Goal: Use online tool/utility: Utilize a website feature to perform a specific function

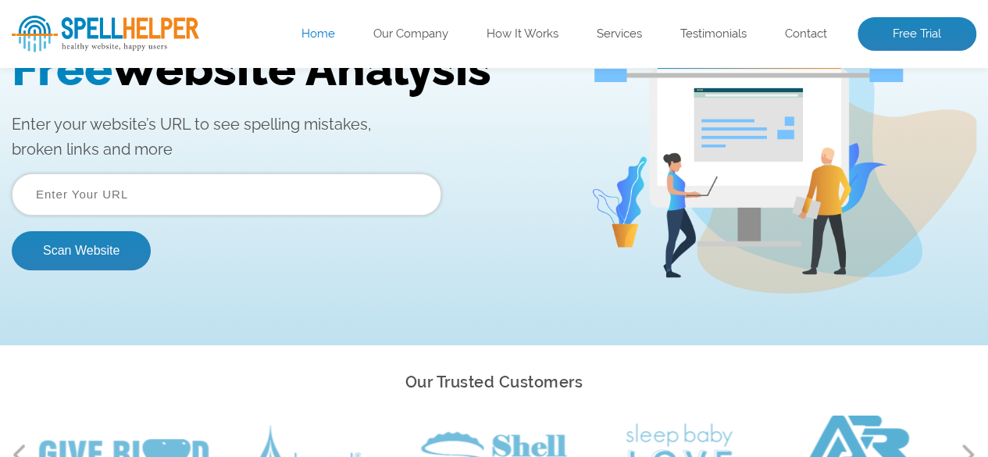
scroll to position [14, 0]
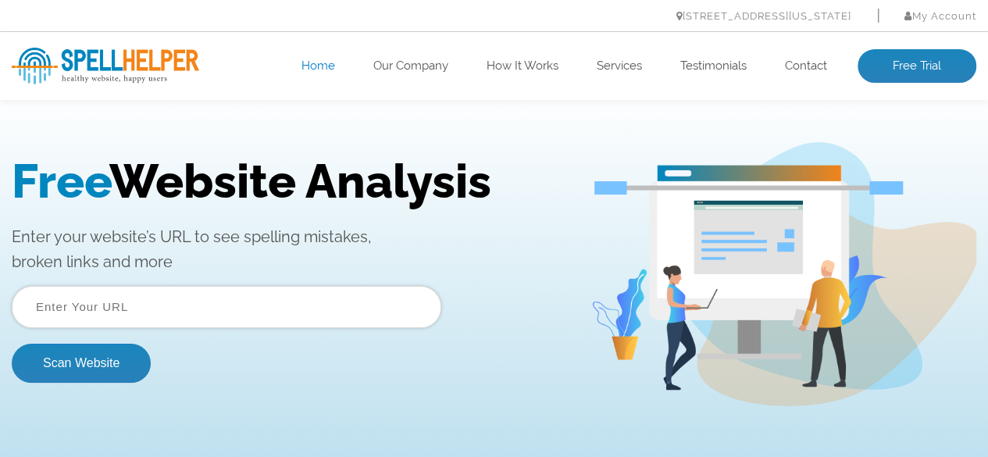
click at [194, 295] on input "text" at bounding box center [226, 307] width 429 height 42
type input "[DOMAIN_NAME]"
click at [77, 368] on button "Scan Website" at bounding box center [81, 363] width 139 height 39
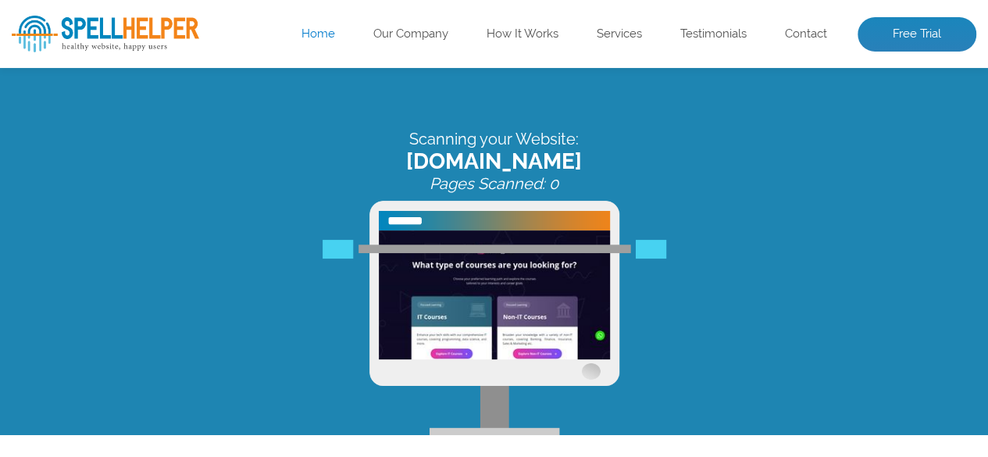
scroll to position [36, 0]
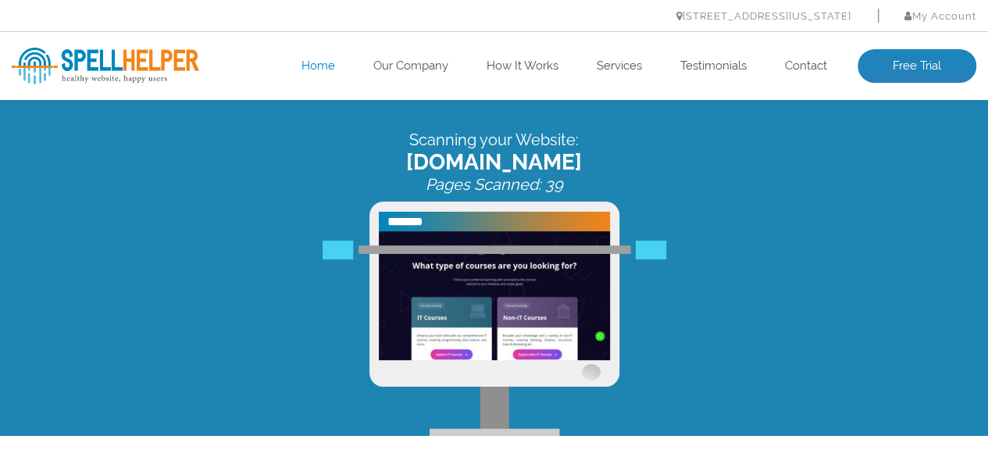
drag, startPoint x: 650, startPoint y: 264, endPoint x: 662, endPoint y: 310, distance: 47.7
click at [662, 310] on div "Scanning your Website: [DOMAIN_NAME] Pages Scanned: 39" at bounding box center [494, 282] width 988 height 305
click at [642, 351] on div "Preparing results for: [DOMAIN_NAME] Pages Scanned: 39" at bounding box center [494, 282] width 988 height 305
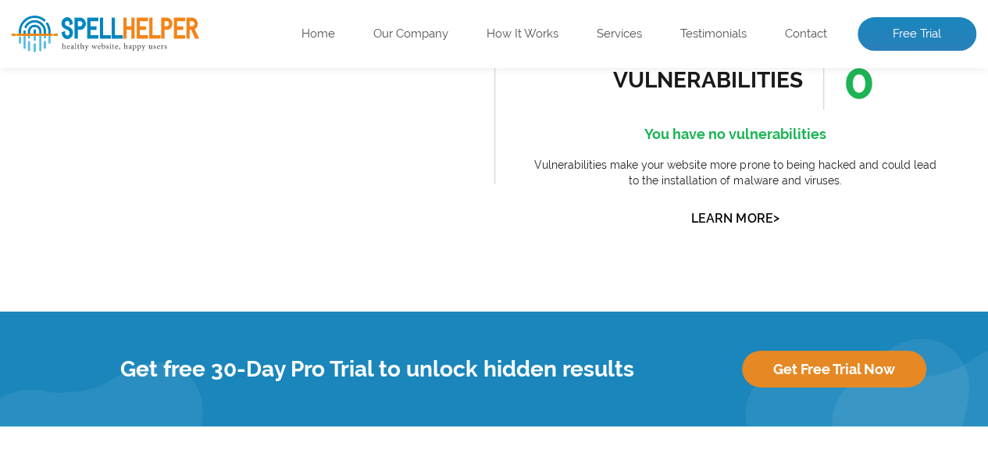
scroll to position [2257, 0]
